Goal: Task Accomplishment & Management: Use online tool/utility

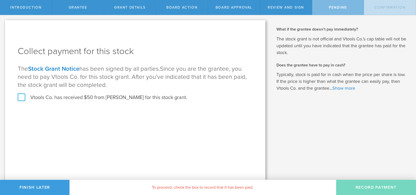
click at [22, 98] on label "Vtools Co. has received $50 from victor vencill for this stock grant." at bounding box center [103, 97] width 170 height 7
click at [0, 0] on input "Vtools Co. has received $50 from victor vencill for this stock grant." at bounding box center [0, 0] width 0 height 0
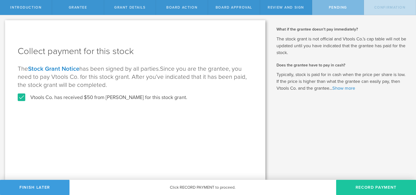
click at [371, 186] on button "Record Payment" at bounding box center [376, 187] width 80 height 15
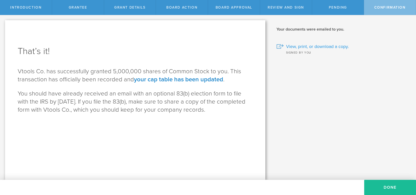
click at [322, 46] on span "View, print, or download a copy." at bounding box center [317, 46] width 63 height 7
click at [383, 186] on button "Done" at bounding box center [390, 187] width 52 height 15
